Goal: Task Accomplishment & Management: Complete application form

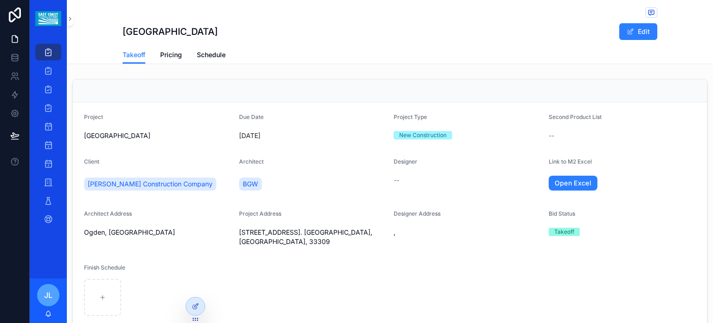
scroll to position [464, 0]
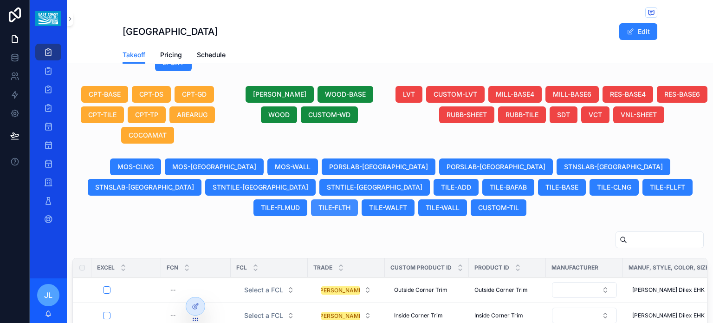
click at [350, 203] on span "TILE-FLTH" at bounding box center [334, 207] width 32 height 9
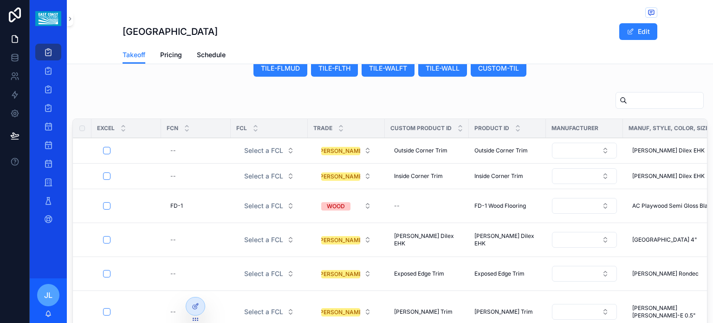
scroll to position [510, 0]
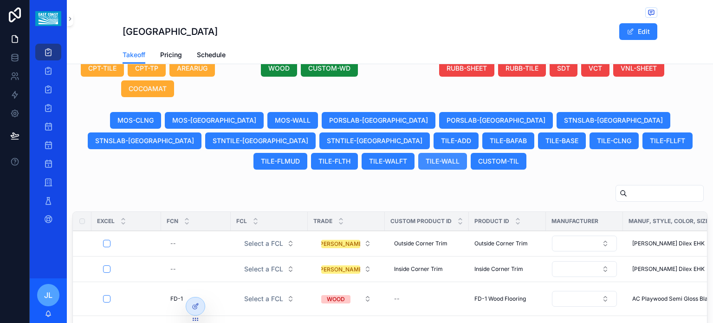
click at [459, 156] on span "TILE-WALL" at bounding box center [443, 160] width 34 height 9
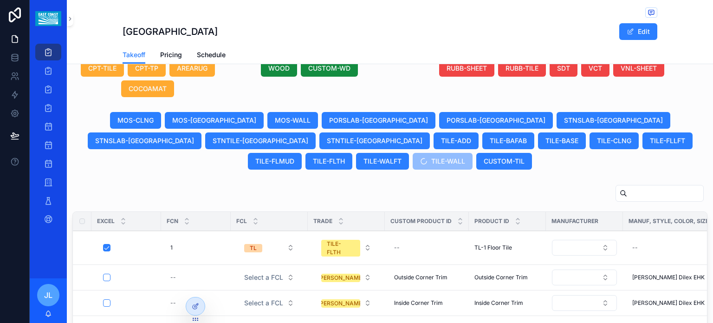
scroll to position [603, 0]
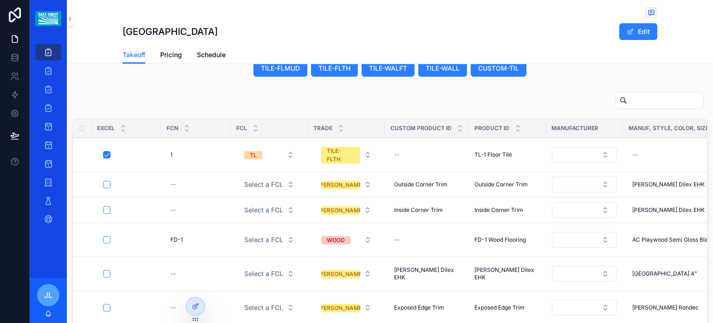
click at [650, 119] on th "Manuf, Style, Color, Size" at bounding box center [674, 128] width 103 height 19
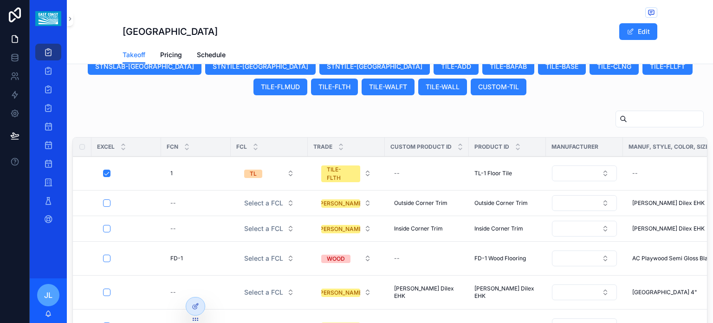
scroll to position [557, 0]
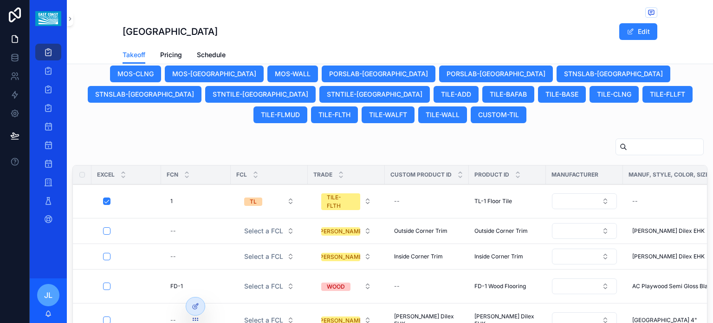
click at [0, 0] on span "View Details" at bounding box center [0, 0] width 0 height 0
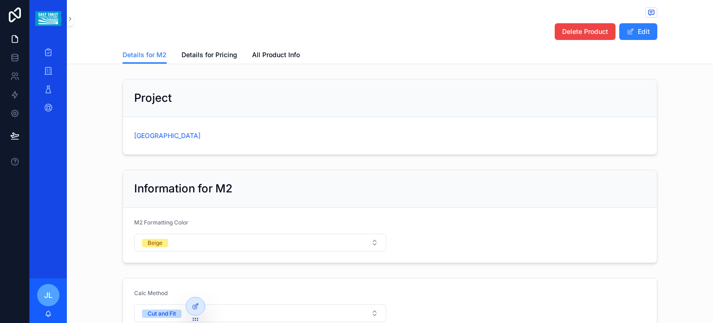
click at [585, 35] on span "Delete Product" at bounding box center [585, 31] width 46 height 9
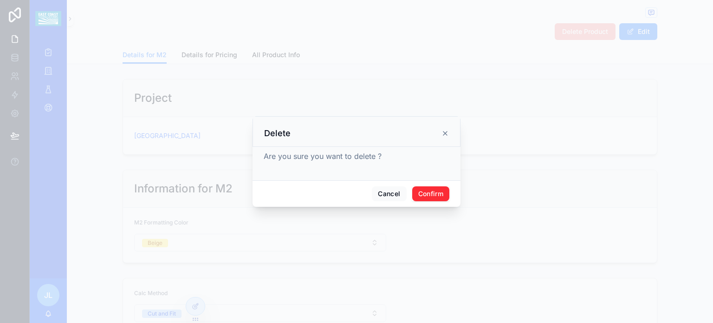
click at [439, 194] on button "Confirm" at bounding box center [430, 193] width 37 height 15
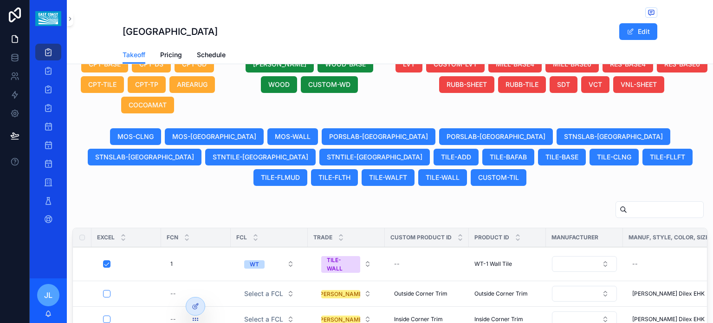
scroll to position [527, 0]
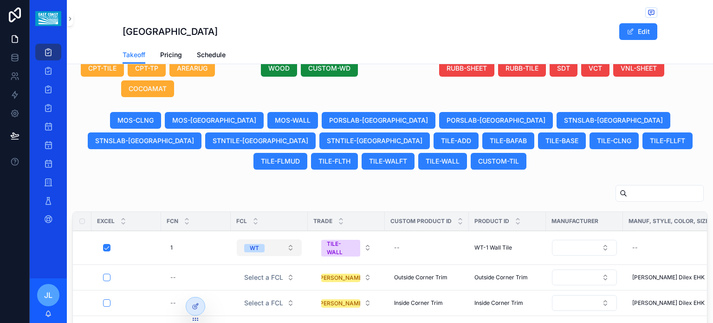
click at [291, 239] on button "WT" at bounding box center [269, 247] width 65 height 17
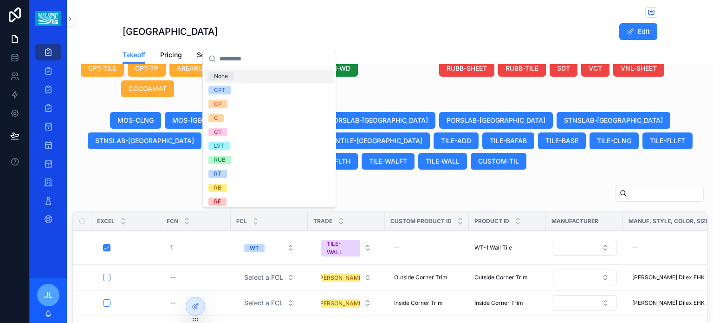
click at [218, 79] on div "None" at bounding box center [221, 76] width 14 height 8
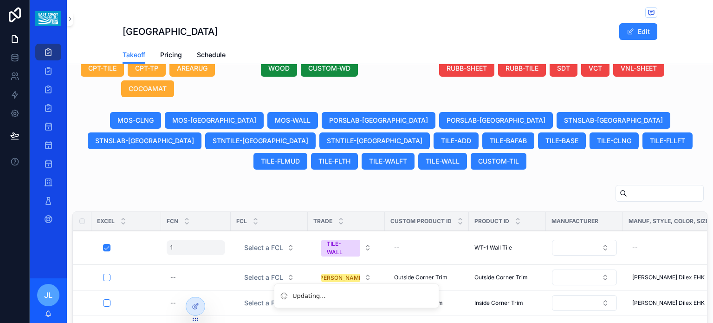
drag, startPoint x: 218, startPoint y: 79, endPoint x: 180, endPoint y: 221, distance: 146.6
click at [180, 240] on div "1 1" at bounding box center [196, 247] width 58 height 15
click button "scrollable content" at bounding box center [283, 229] width 11 height 11
click at [422, 240] on div "--" at bounding box center [426, 247] width 73 height 15
click at [425, 240] on div "--" at bounding box center [426, 247] width 73 height 15
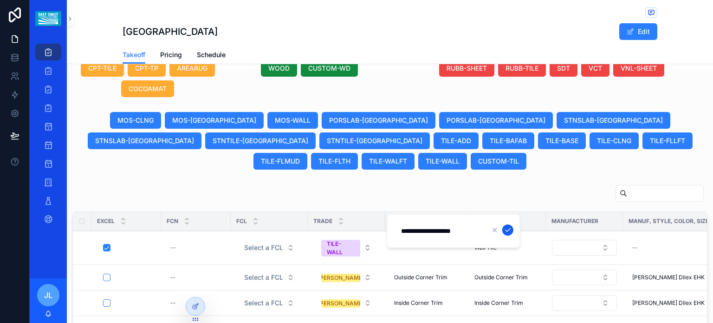
type input "**********"
click at [507, 229] on icon "scrollable content" at bounding box center [507, 229] width 7 height 7
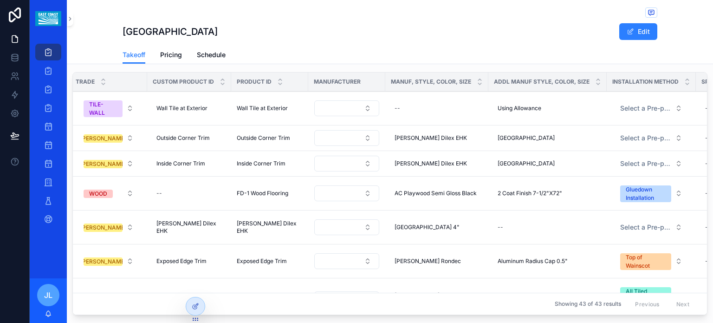
scroll to position [574, 0]
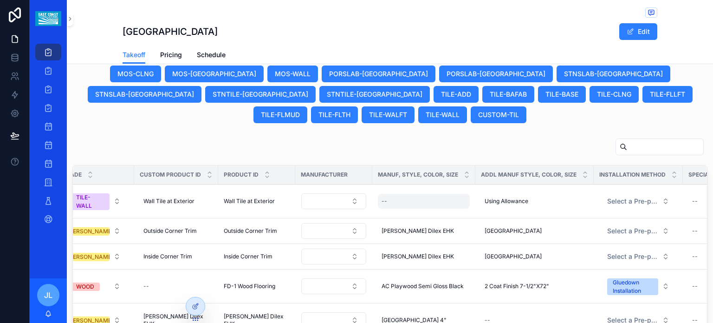
click at [397, 194] on div "--" at bounding box center [424, 201] width 92 height 15
type input "**********"
click button "scrollable content" at bounding box center [493, 183] width 11 height 11
click at [530, 194] on div "Using Allowance Using Allowance" at bounding box center [534, 201] width 107 height 15
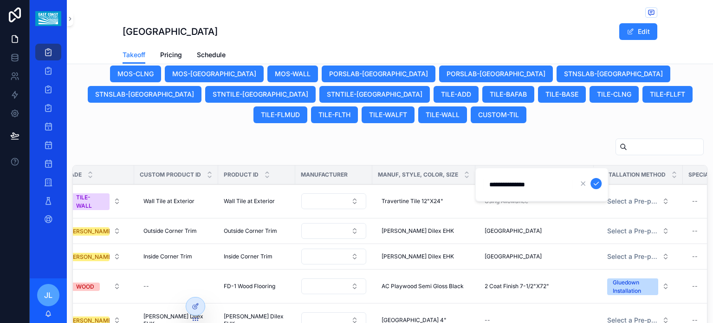
drag, startPoint x: 548, startPoint y: 185, endPoint x: 485, endPoint y: 185, distance: 63.1
click at [485, 185] on input "**********" at bounding box center [528, 184] width 88 height 13
click button "scrollable content" at bounding box center [595, 183] width 11 height 11
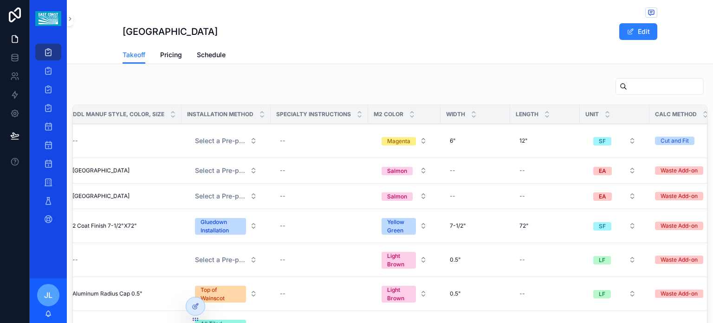
scroll to position [620, 0]
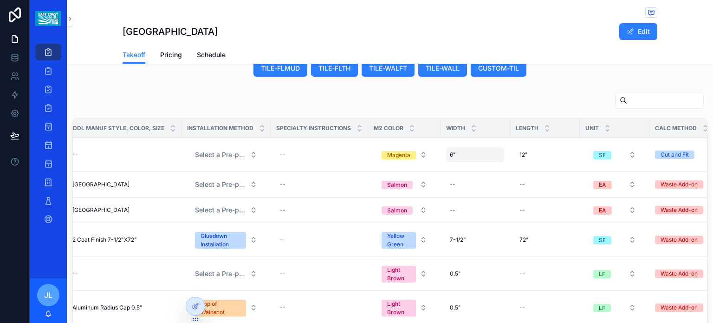
click at [458, 147] on div "6" 6"" at bounding box center [475, 154] width 58 height 15
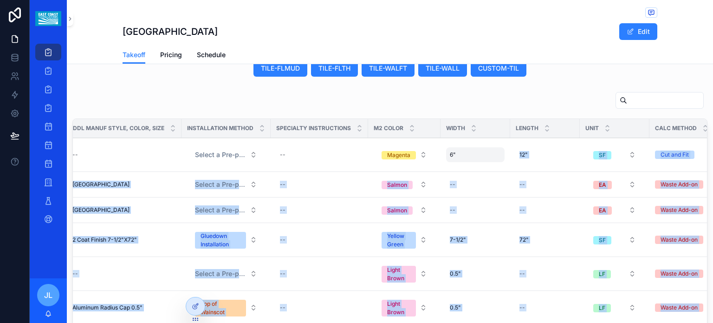
click at [461, 147] on div "6" 6"" at bounding box center [475, 154] width 58 height 15
click at [460, 147] on div "6" 6"" at bounding box center [475, 154] width 58 height 15
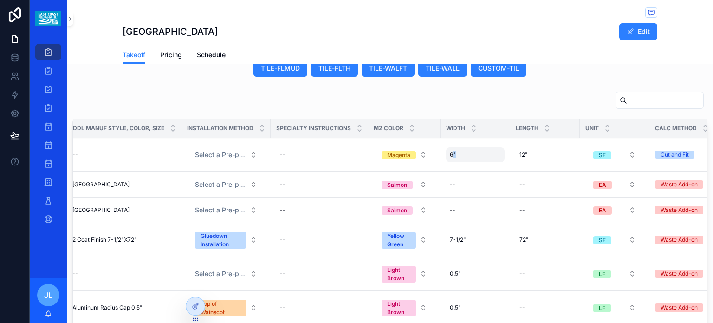
click at [458, 147] on div "6" 6"" at bounding box center [475, 154] width 58 height 15
drag, startPoint x: 462, startPoint y: 140, endPoint x: 449, endPoint y: 141, distance: 13.0
click at [449, 141] on input "**" at bounding box center [493, 137] width 88 height 13
type input "***"
click button "scrollable content" at bounding box center [561, 136] width 11 height 11
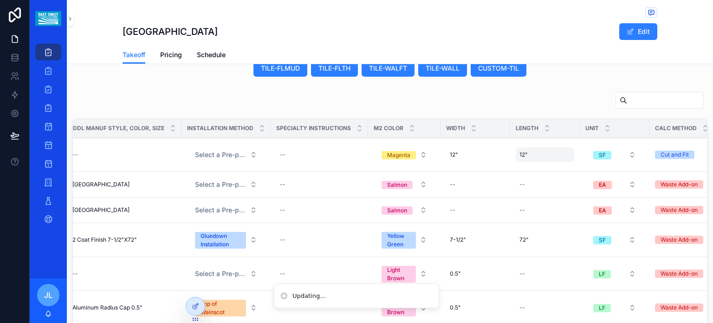
click at [529, 147] on div "12" 12"" at bounding box center [545, 154] width 58 height 15
drag, startPoint x: 533, startPoint y: 137, endPoint x: 519, endPoint y: 136, distance: 14.0
click at [519, 136] on input "***" at bounding box center [562, 137] width 88 height 13
type input "***"
click button "scrollable content" at bounding box center [630, 136] width 11 height 11
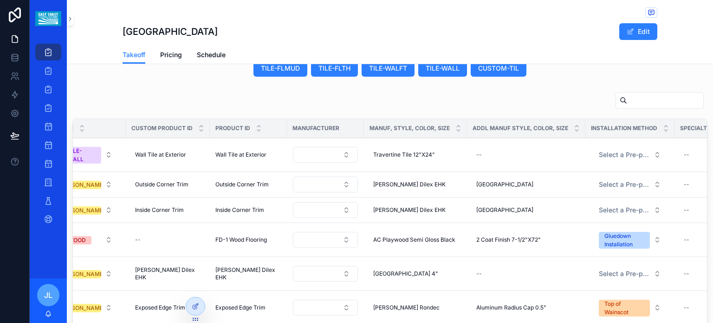
click at [404, 151] on span "Travertine Tile 12"X24"" at bounding box center [404, 154] width 62 height 7
drag, startPoint x: 457, startPoint y: 136, endPoint x: 375, endPoint y: 138, distance: 81.7
click at [375, 138] on input "**********" at bounding box center [418, 137] width 88 height 13
click at [220, 151] on span "Wall Tile at Exterior" at bounding box center [240, 154] width 51 height 7
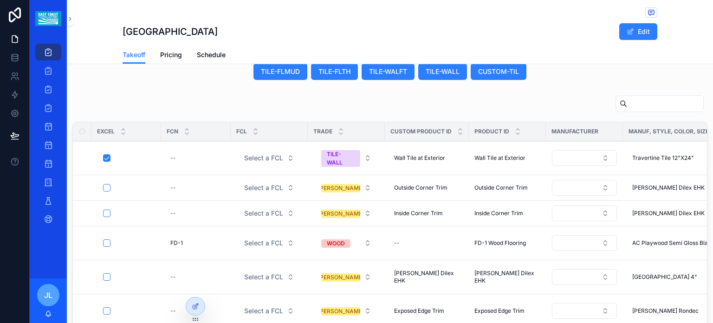
scroll to position [633, 0]
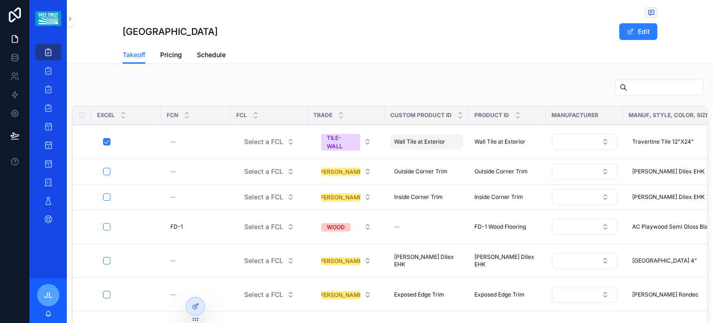
click at [393, 134] on div "Wall Tile at Exterior Wall Tile at Exterior" at bounding box center [426, 141] width 73 height 15
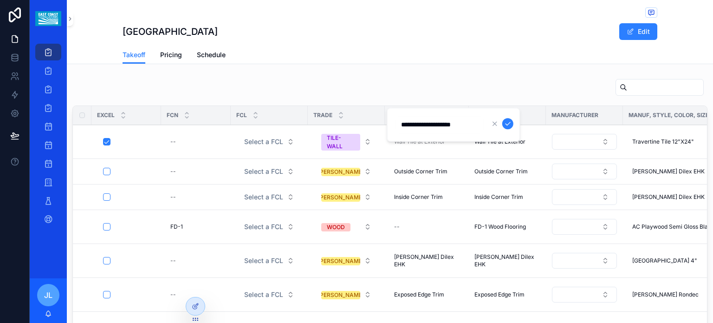
click at [401, 126] on input "**********" at bounding box center [439, 124] width 88 height 13
type input "**********"
click button "scrollable content" at bounding box center [507, 123] width 11 height 11
